Goal: Navigation & Orientation: Find specific page/section

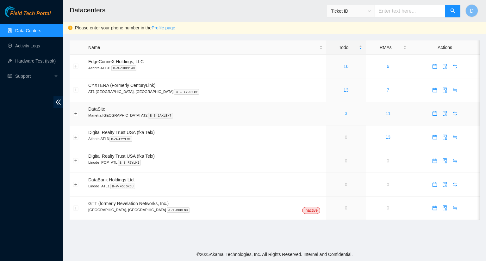
click at [345, 116] on link "3" at bounding box center [346, 113] width 3 height 5
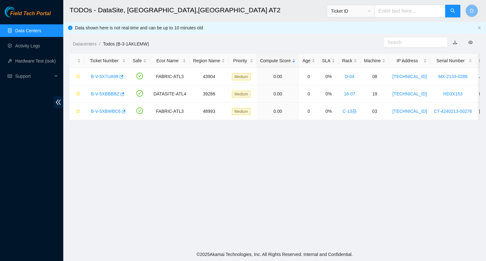
click at [38, 28] on link "Data Centers" at bounding box center [28, 30] width 26 height 5
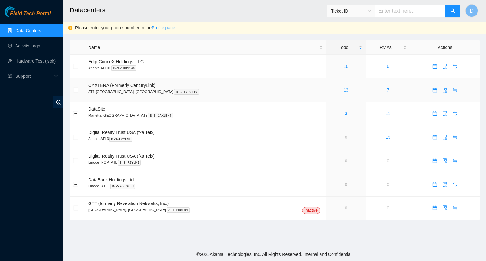
click at [344, 90] on link "13" at bounding box center [346, 90] width 5 height 5
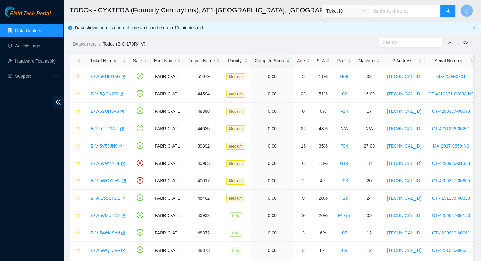
click at [33, 32] on link "Data Centers" at bounding box center [28, 30] width 26 height 5
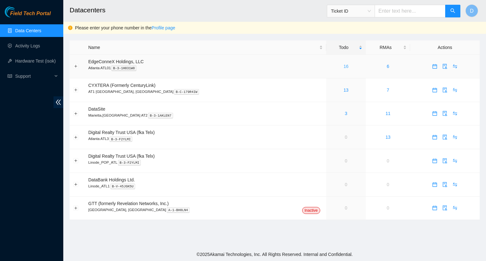
click at [344, 66] on link "16" at bounding box center [346, 66] width 5 height 5
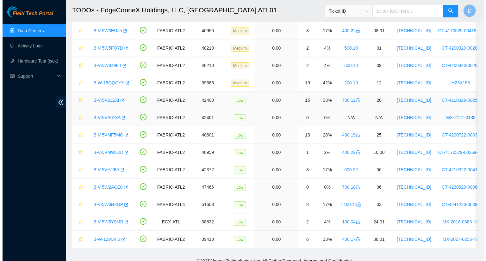
scroll to position [109, 0]
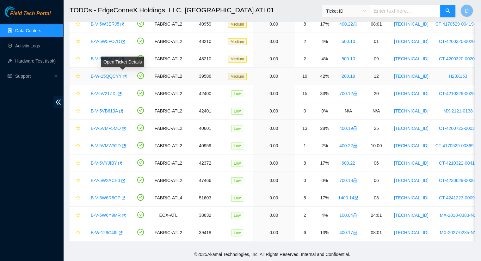
drag, startPoint x: 122, startPoint y: 73, endPoint x: 105, endPoint y: 73, distance: 17.4
click at [105, 74] on link "B-W-15QQCYY" at bounding box center [106, 76] width 31 height 5
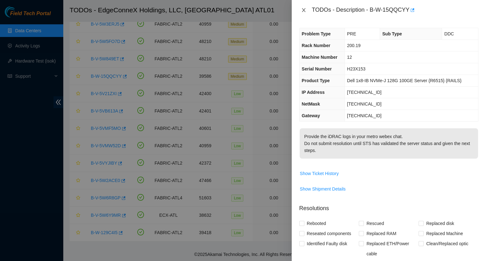
click at [303, 11] on icon "close" at bounding box center [303, 10] width 5 height 5
